Goal: Task Accomplishment & Management: Manage account settings

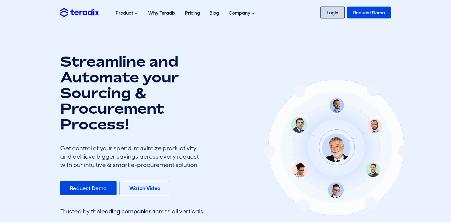
click at [335, 13] on link "Login" at bounding box center [332, 13] width 24 height 12
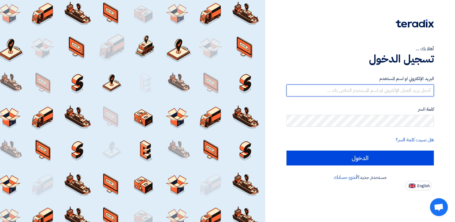
click at [339, 94] on input "text" at bounding box center [359, 91] width 147 height 12
type input "mahdi@fastcce.com"
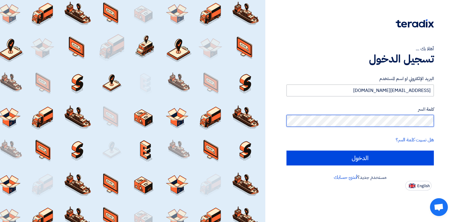
click at [286, 151] on input "الدخول" at bounding box center [359, 158] width 147 height 15
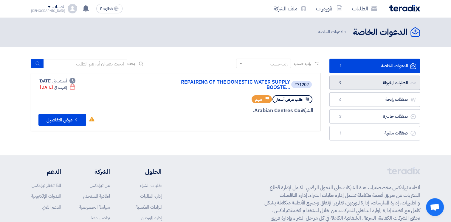
click at [367, 82] on link "الطلبات المقبولة الطلبات المقبولة 9" at bounding box center [374, 83] width 91 height 15
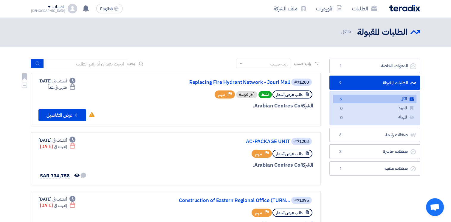
drag, startPoint x: 68, startPoint y: 84, endPoint x: 81, endPoint y: 87, distance: 13.3
click at [75, 87] on div "Deadline أنشئت في Sep 4, 2025 Deadline ينتهي في غداً" at bounding box center [56, 84] width 37 height 13
click at [194, 99] on div "طلب عرض أسعار نشط أخر فرصة Priority مهم" at bounding box center [240, 94] width 143 height 10
click at [369, 86] on link "الطلبات المقبولة الطلبات المقبولة 9" at bounding box center [374, 83] width 91 height 15
click at [113, 92] on div "#71280 Replacing Fire Hydrant Network - Jouri Mall طلب عرض أسعار نشط أخر فرصة P…" at bounding box center [175, 99] width 274 height 43
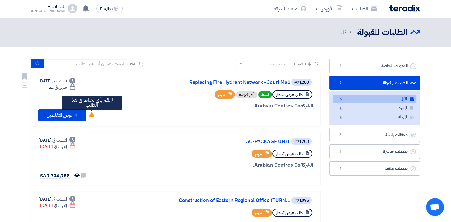
click at [93, 114] on use at bounding box center [91, 114] width 5 height 5
